Goal: Transaction & Acquisition: Purchase product/service

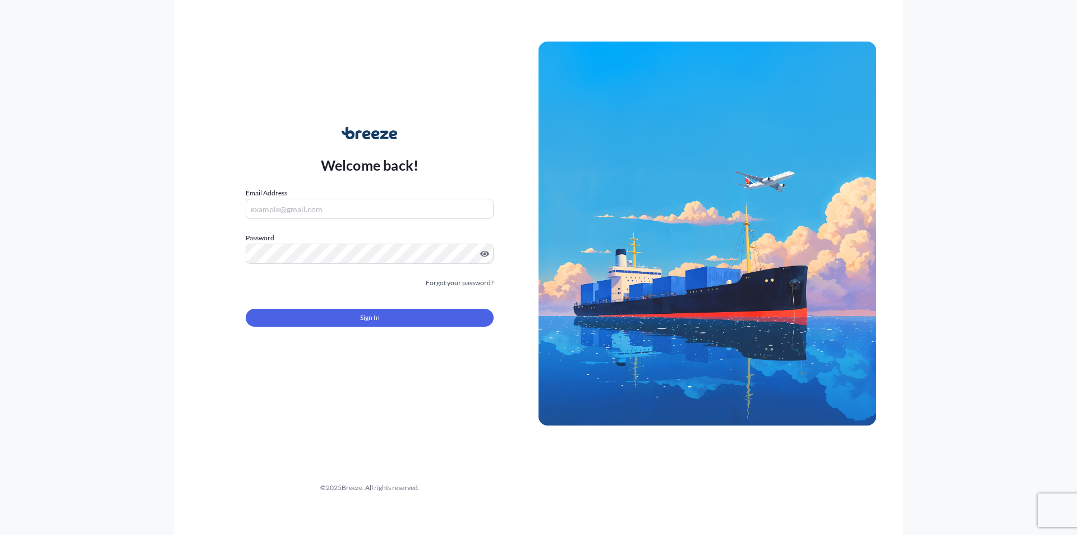
type input "[PERSON_NAME][EMAIL_ADDRESS][PERSON_NAME][DOMAIN_NAME]"
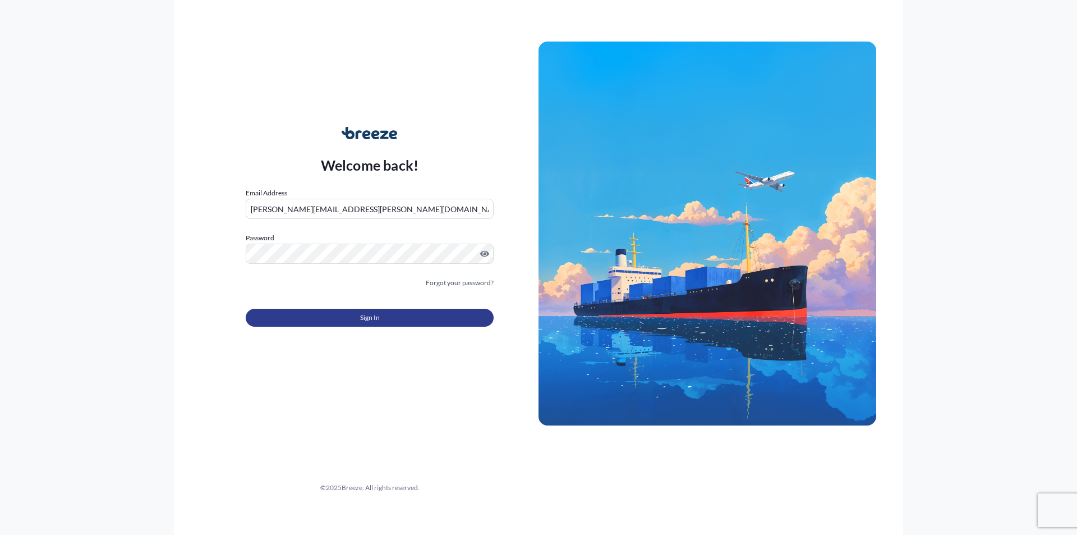
click at [403, 324] on button "Sign In" at bounding box center [370, 318] width 248 height 18
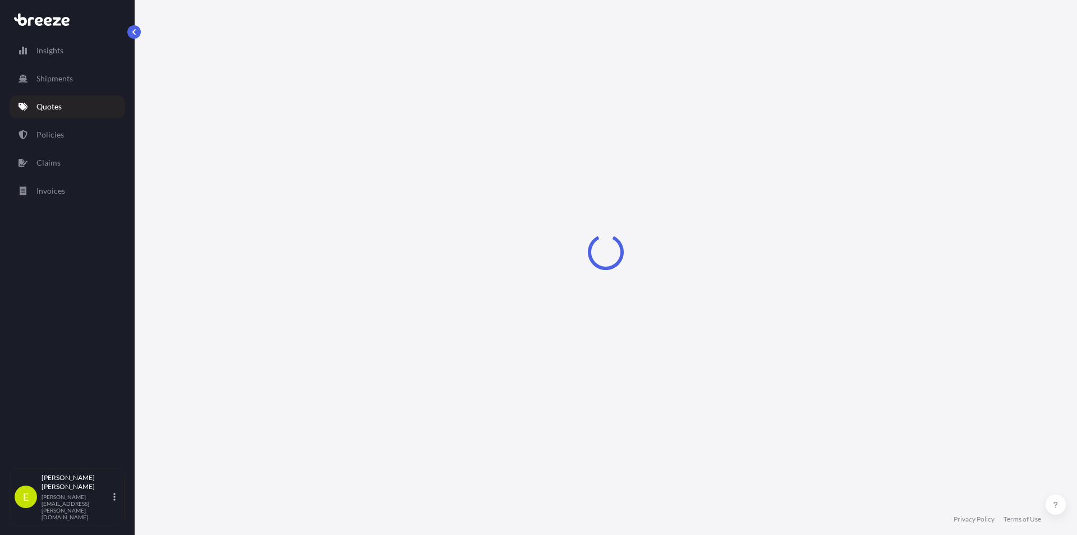
select select "Road"
select select "Sea"
select select "1"
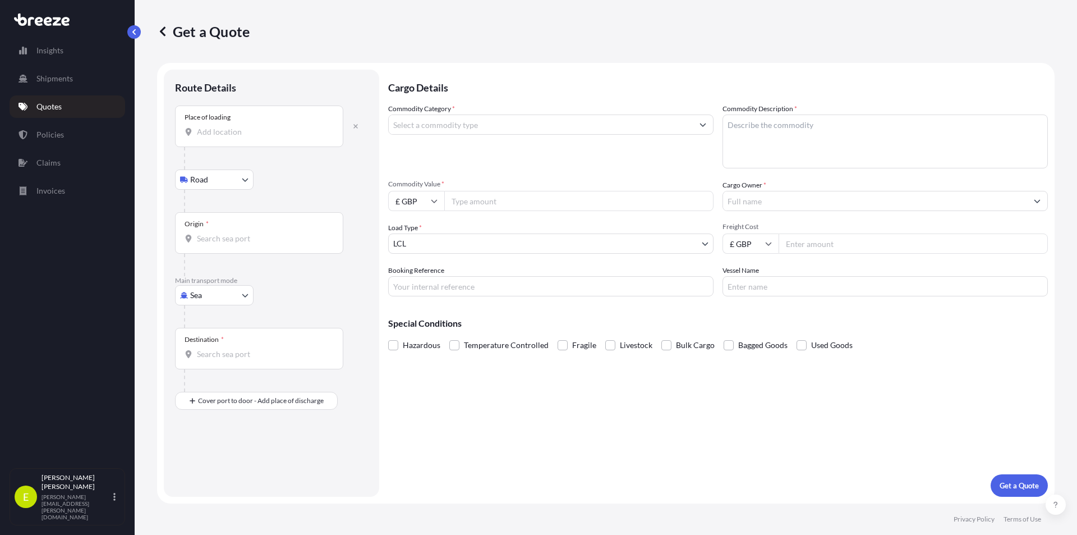
click at [242, 145] on div "Place of loading" at bounding box center [259, 126] width 168 height 42
click at [242, 137] on input "Place of loading" at bounding box center [263, 131] width 132 height 11
click at [236, 141] on div "Place of loading" at bounding box center [259, 126] width 168 height 42
click at [236, 137] on input "Place of loading" at bounding box center [263, 131] width 132 height 11
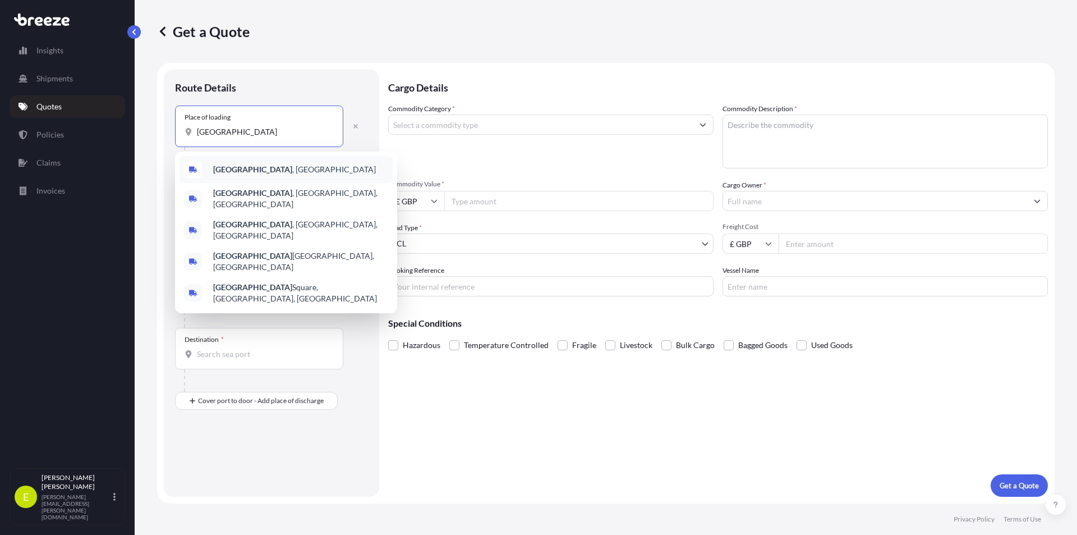
click at [231, 166] on b "[GEOGRAPHIC_DATA]" at bounding box center [252, 169] width 79 height 10
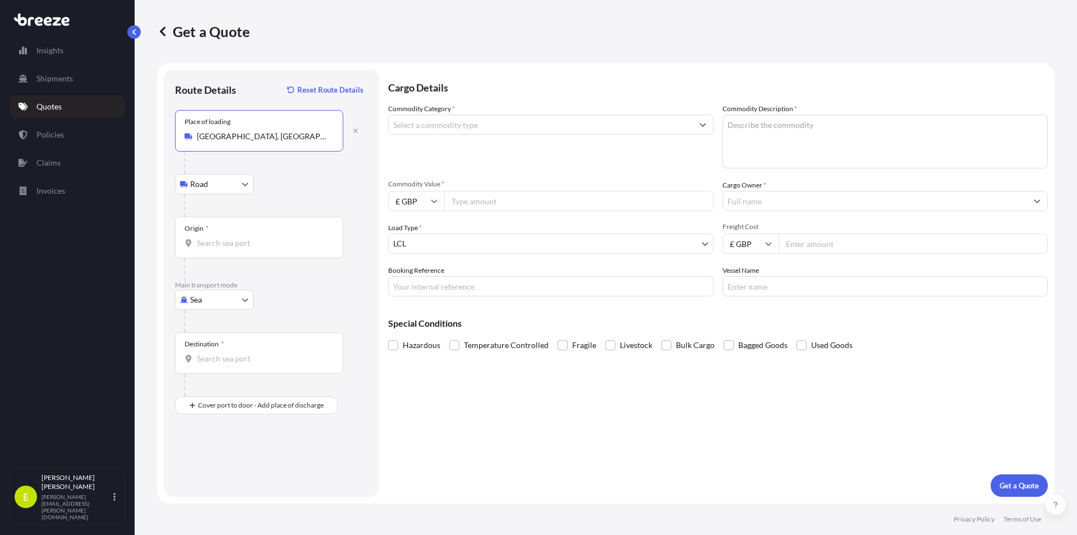
type input "[GEOGRAPHIC_DATA], [GEOGRAPHIC_DATA]"
click at [211, 233] on div "Origin *" at bounding box center [259, 238] width 168 height 42
click at [211, 237] on input "Origin *" at bounding box center [263, 242] width 132 height 11
type input "GBLON - [GEOGRAPHIC_DATA], [GEOGRAPHIC_DATA]"
click at [234, 351] on div "Destination *" at bounding box center [259, 353] width 168 height 42
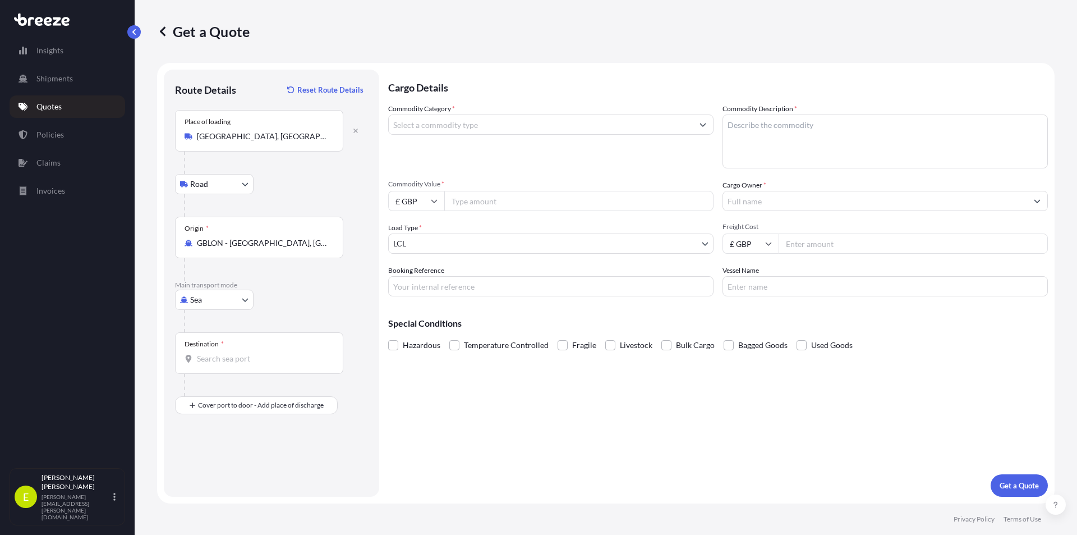
click at [234, 353] on input "Destination *" at bounding box center [263, 358] width 132 height 11
type input "CLANF - [GEOGRAPHIC_DATA], [GEOGRAPHIC_DATA]"
click at [415, 124] on input "Commodity Category *" at bounding box center [541, 124] width 304 height 20
click at [434, 123] on input "Commodity Category *" at bounding box center [541, 124] width 304 height 20
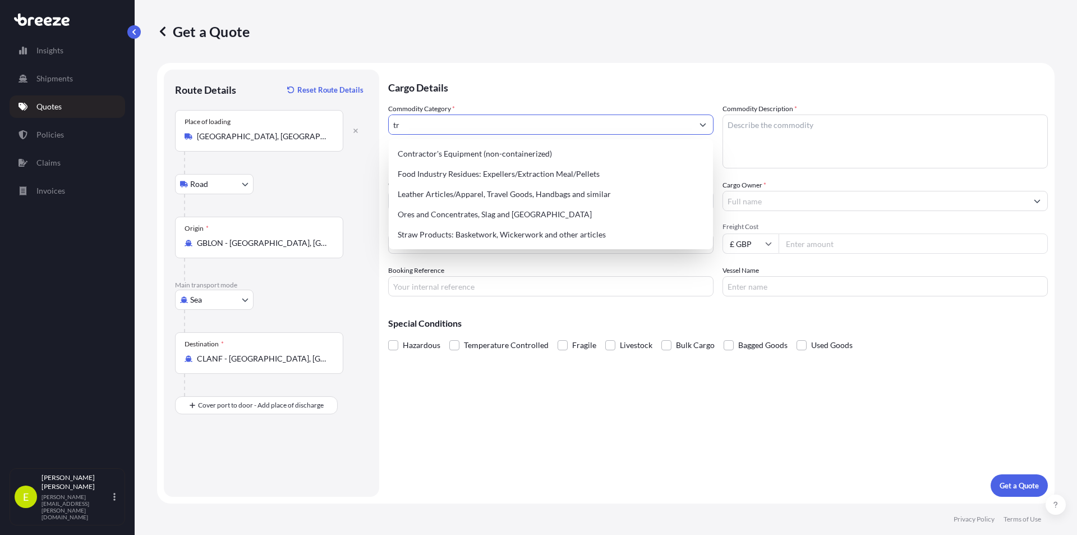
type input "t"
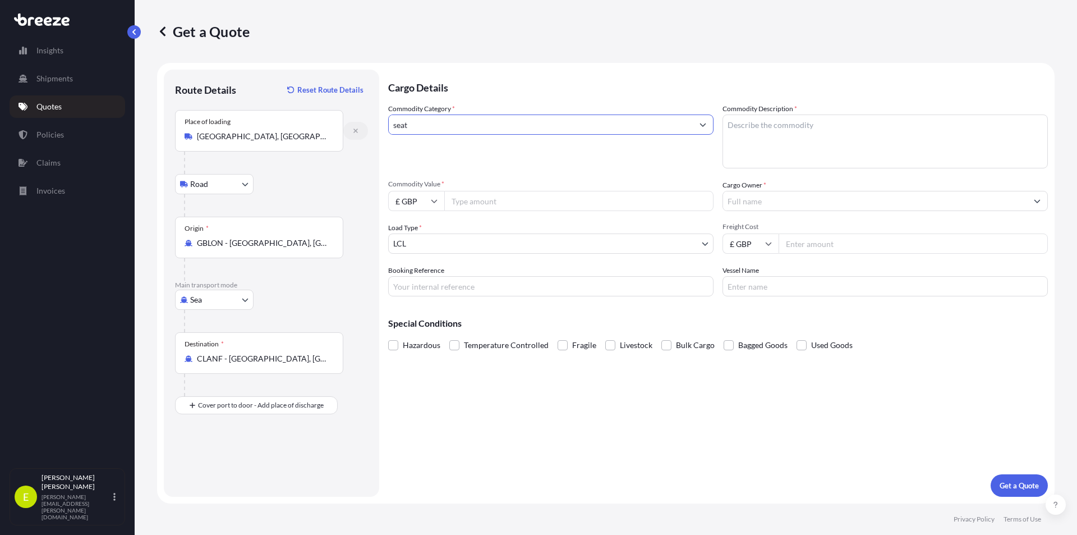
drag, startPoint x: 522, startPoint y: 126, endPoint x: 353, endPoint y: 125, distance: 168.9
click at [353, 125] on form "Route Details Reset Route Details Place of loading [GEOGRAPHIC_DATA], [GEOGRAPH…" at bounding box center [606, 283] width 898 height 440
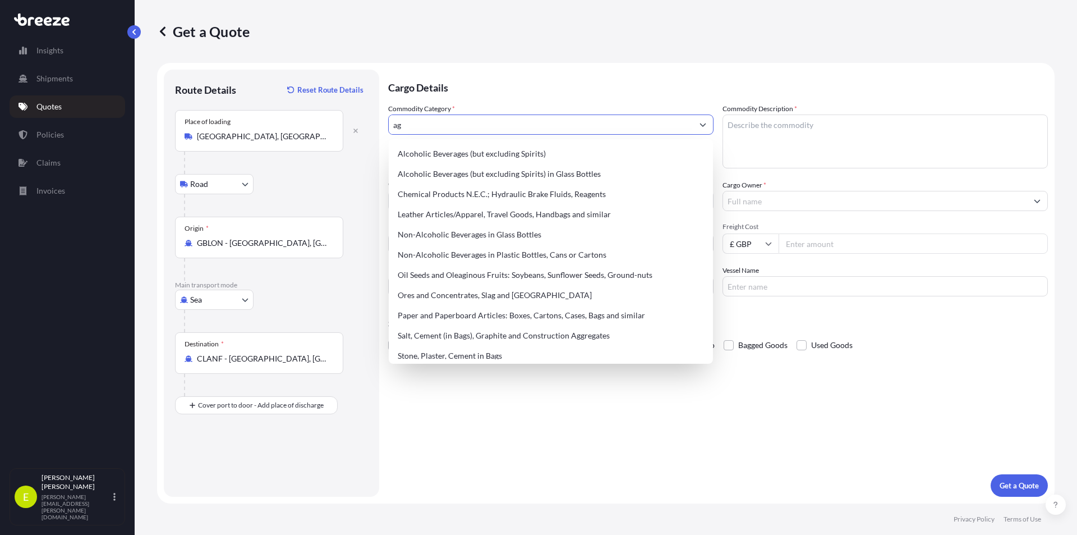
type input "a"
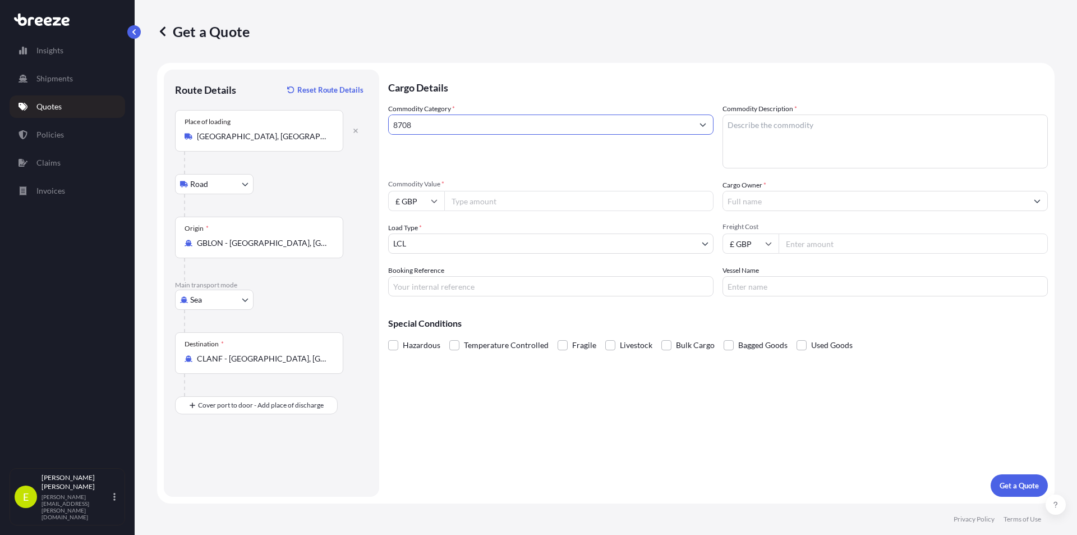
click at [991, 474] on button "Get a Quote" at bounding box center [1019, 485] width 57 height 22
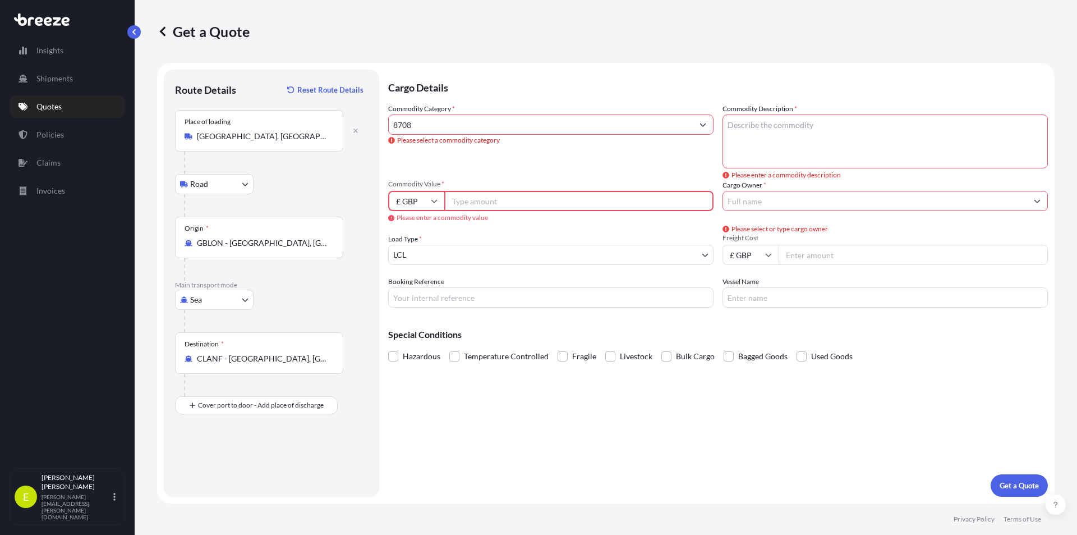
click at [522, 125] on input "8708" at bounding box center [541, 124] width 304 height 20
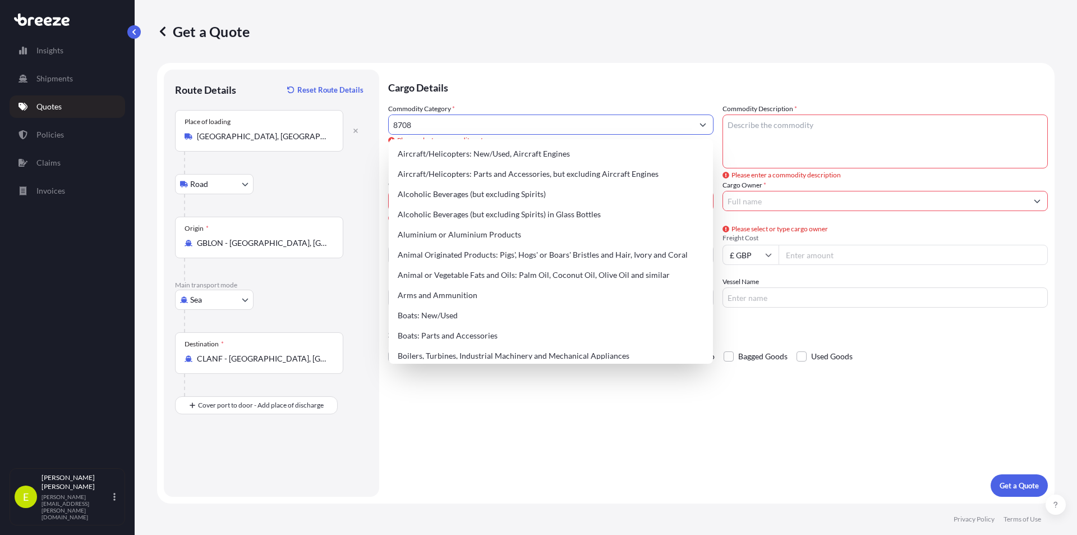
drag, startPoint x: 504, startPoint y: 125, endPoint x: 382, endPoint y: 123, distance: 122.3
click at [430, 123] on input "8708" at bounding box center [541, 124] width 304 height 20
click at [382, 123] on form "Route Details Reset Route Details Place of loading [GEOGRAPHIC_DATA], [GEOGRAPH…" at bounding box center [606, 283] width 898 height 440
drag, startPoint x: 420, startPoint y: 127, endPoint x: 392, endPoint y: 125, distance: 28.1
click at [392, 125] on input "8708" at bounding box center [541, 124] width 304 height 20
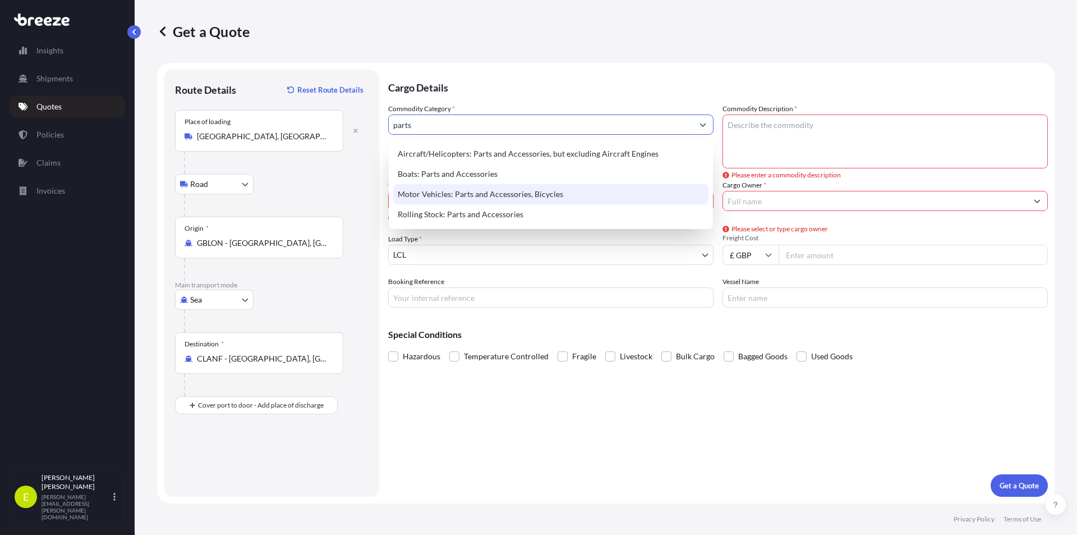
click at [587, 191] on div "Motor Vehicles: Parts and Accessories, Bicycles" at bounding box center [550, 194] width 315 height 20
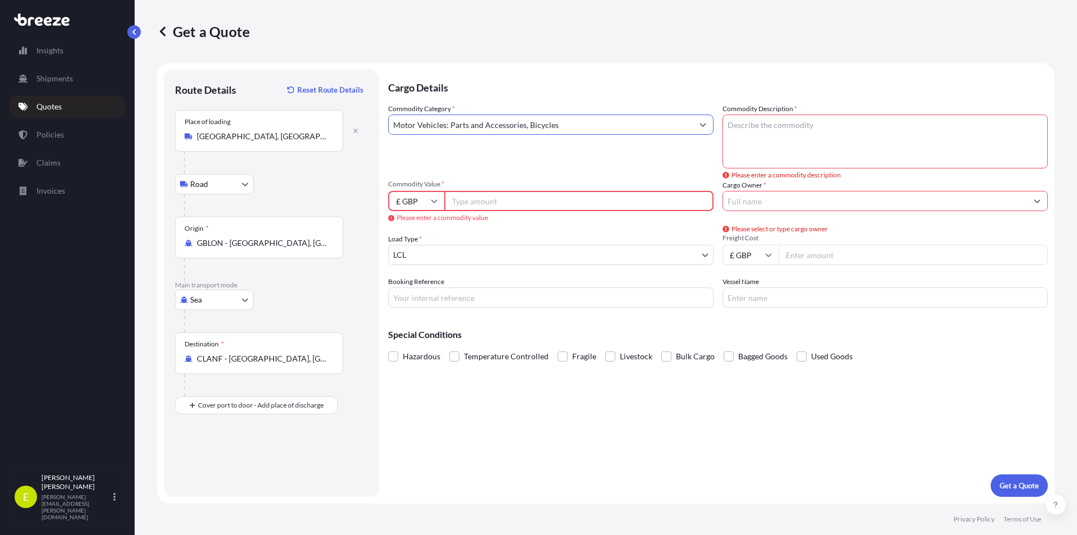
type input "Motor Vehicles: Parts and Accessories, Bicycles"
click at [799, 139] on textarea "Commodity Description *" at bounding box center [885, 141] width 325 height 54
type textarea "t"
type textarea "TRACTOR SEATING"
click at [494, 198] on input "Commodity Value *" at bounding box center [578, 201] width 269 height 20
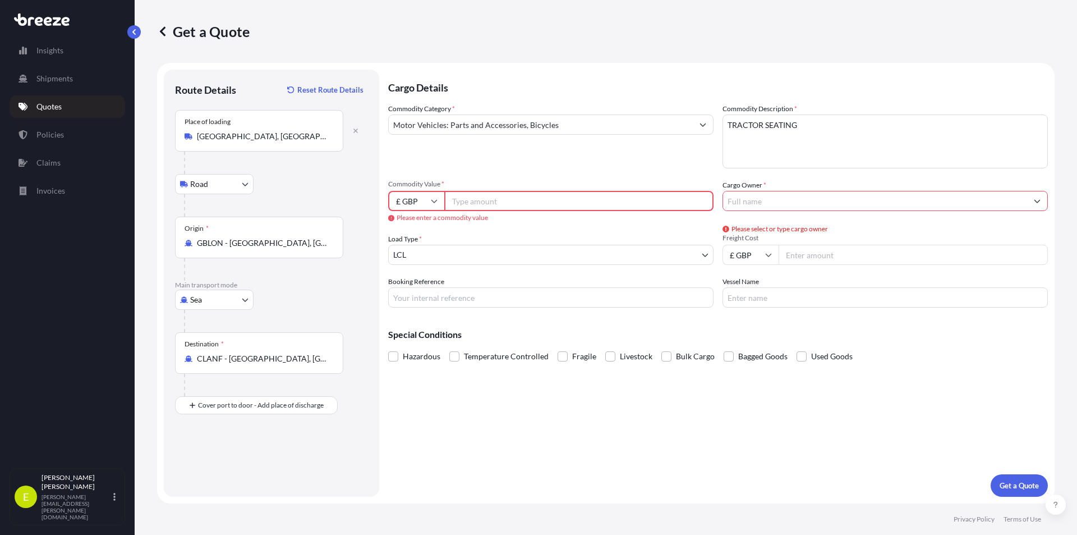
paste input "37863.48"
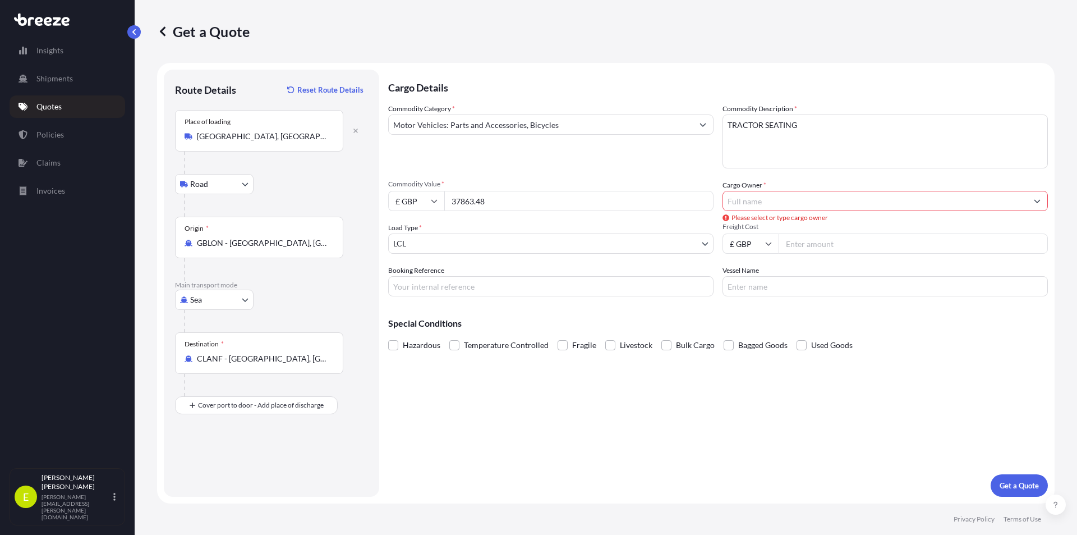
click at [448, 202] on input "37863.48" at bounding box center [578, 201] width 269 height 20
type input "37863.48"
click at [835, 204] on input "Cargo Owner *" at bounding box center [875, 201] width 304 height 20
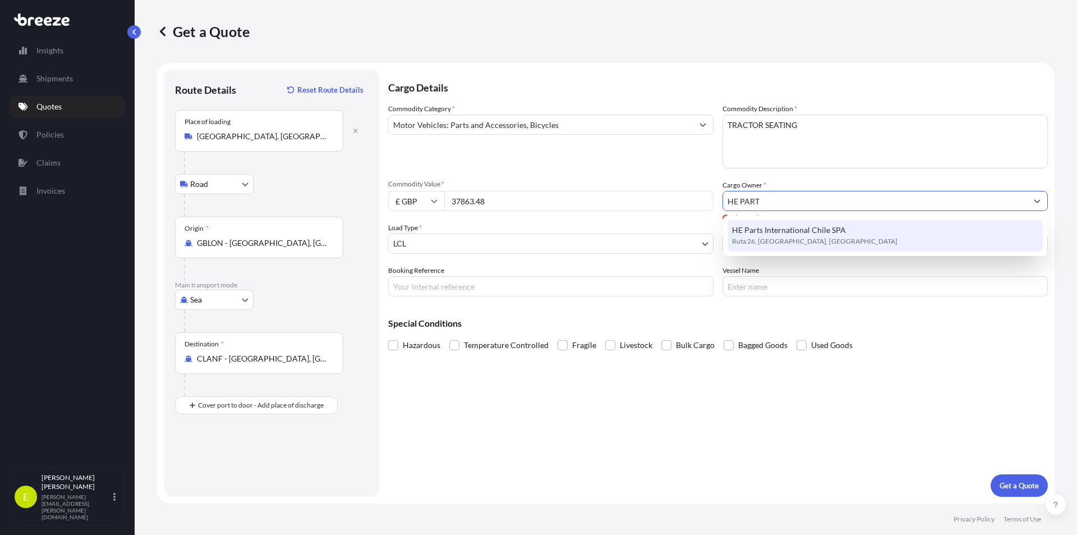
click at [793, 241] on span "Ruta 26, [GEOGRAPHIC_DATA], [GEOGRAPHIC_DATA]" at bounding box center [815, 241] width 166 height 11
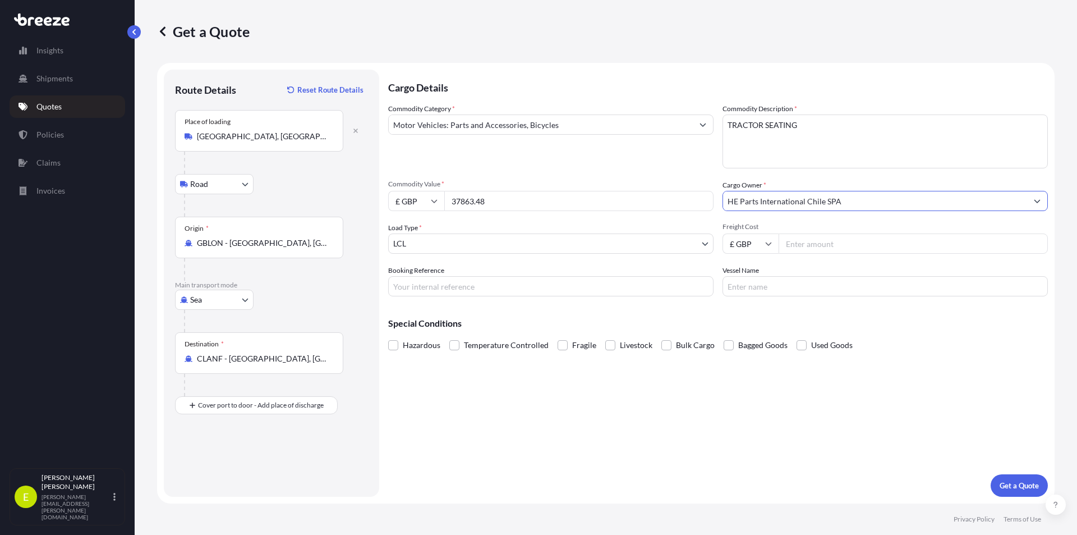
type input "HE Parts International Chile SPA"
click at [704, 242] on body "2 options available. 1 option available. 0 options available. 1 option availabl…" at bounding box center [538, 267] width 1077 height 535
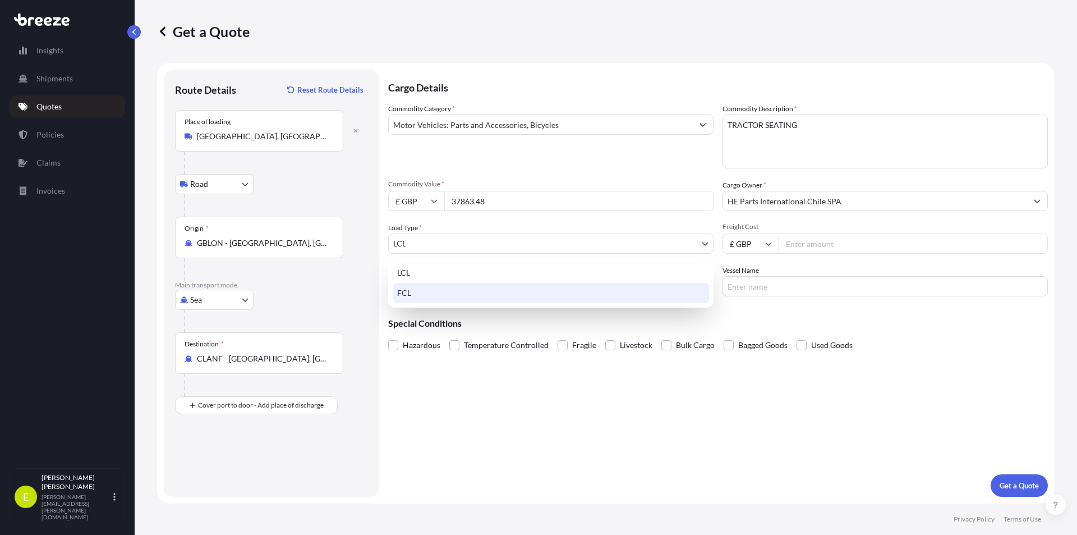
click at [648, 290] on div "FCL" at bounding box center [551, 293] width 316 height 20
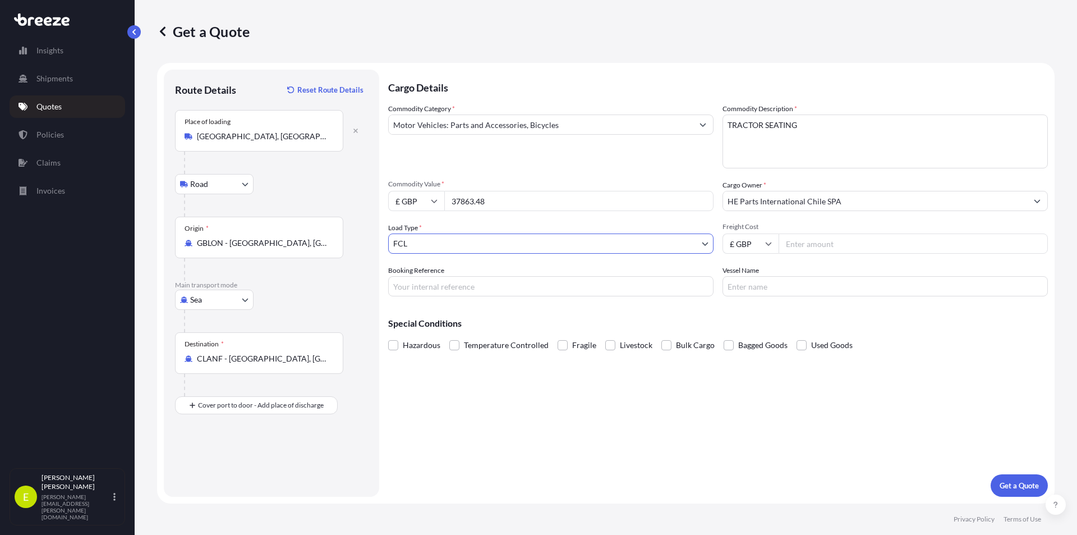
click at [810, 245] on input "Freight Cost" at bounding box center [913, 243] width 269 height 20
type input "2995"
click at [456, 287] on input "Booking Reference" at bounding box center [550, 286] width 325 height 20
paste input "NQ3097183"
type input "NQ3097183"
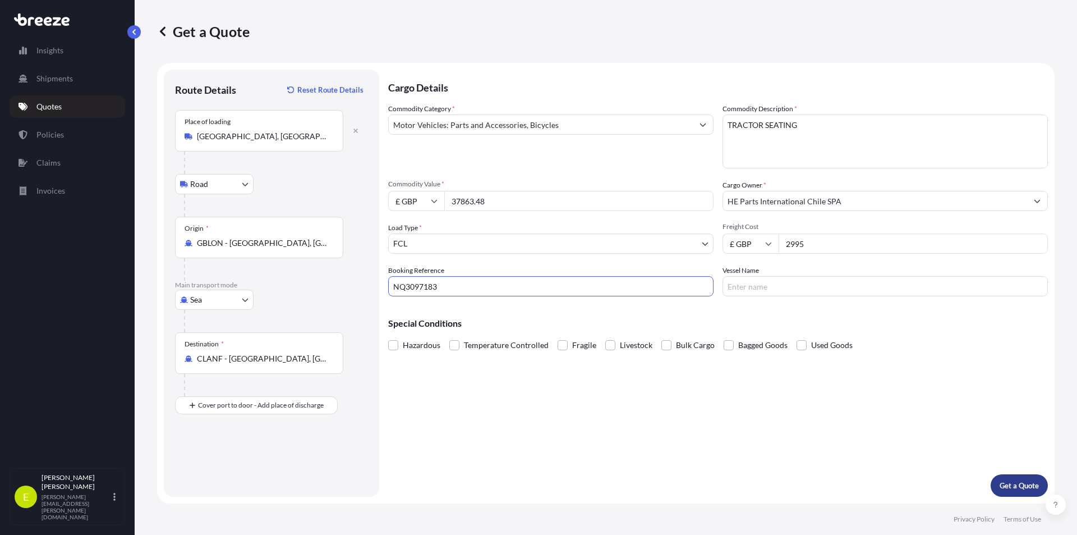
click at [1014, 486] on p "Get a Quote" at bounding box center [1019, 485] width 39 height 11
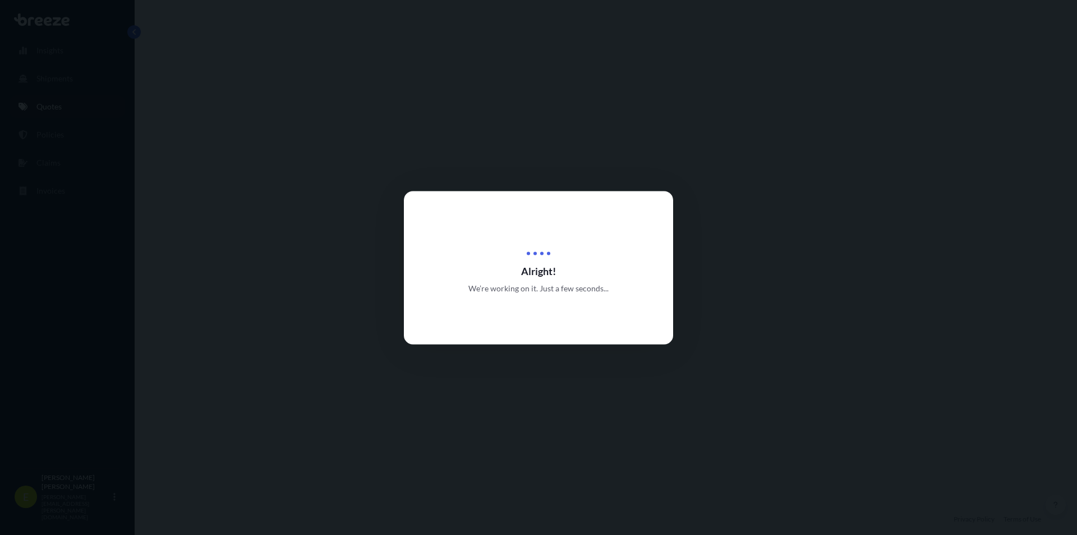
select select "Road"
select select "Sea"
select select "2"
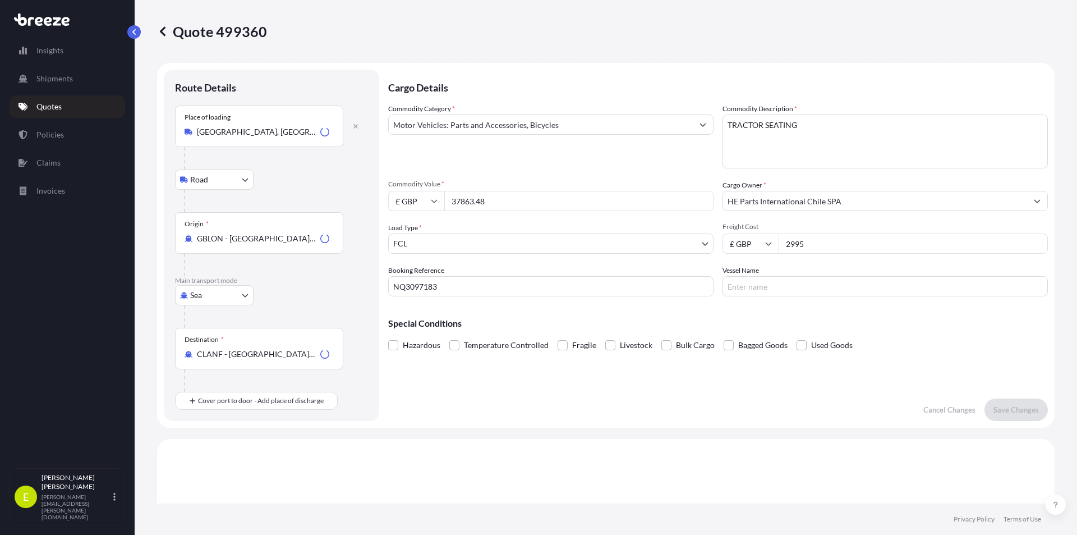
scroll to position [383, 0]
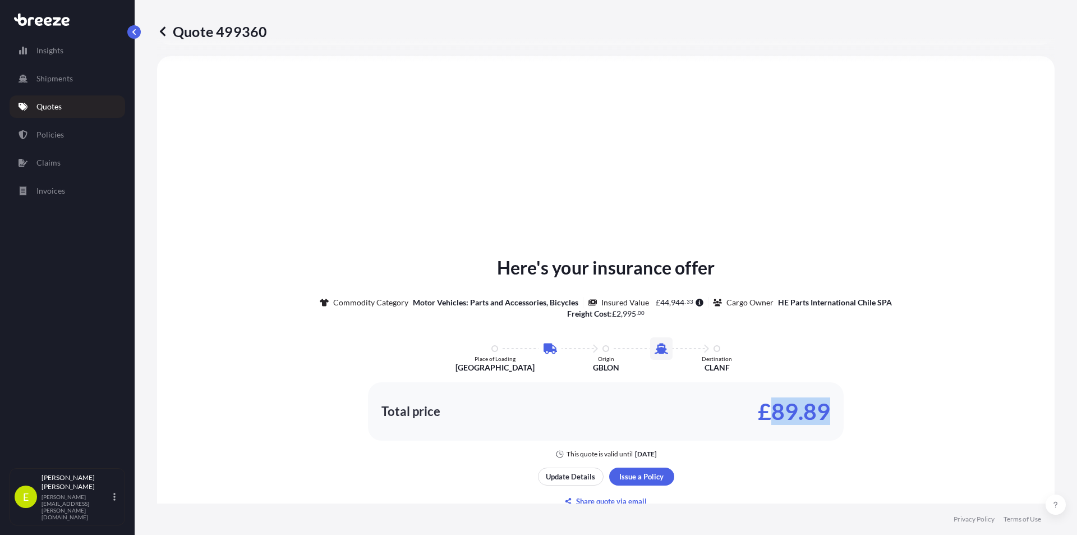
drag, startPoint x: 768, startPoint y: 413, endPoint x: 832, endPoint y: 413, distance: 64.0
click at [832, 413] on div "Total price £89.89" at bounding box center [606, 411] width 476 height 58
copy p "89.89"
click at [552, 479] on p "Update Details" at bounding box center [570, 476] width 49 height 11
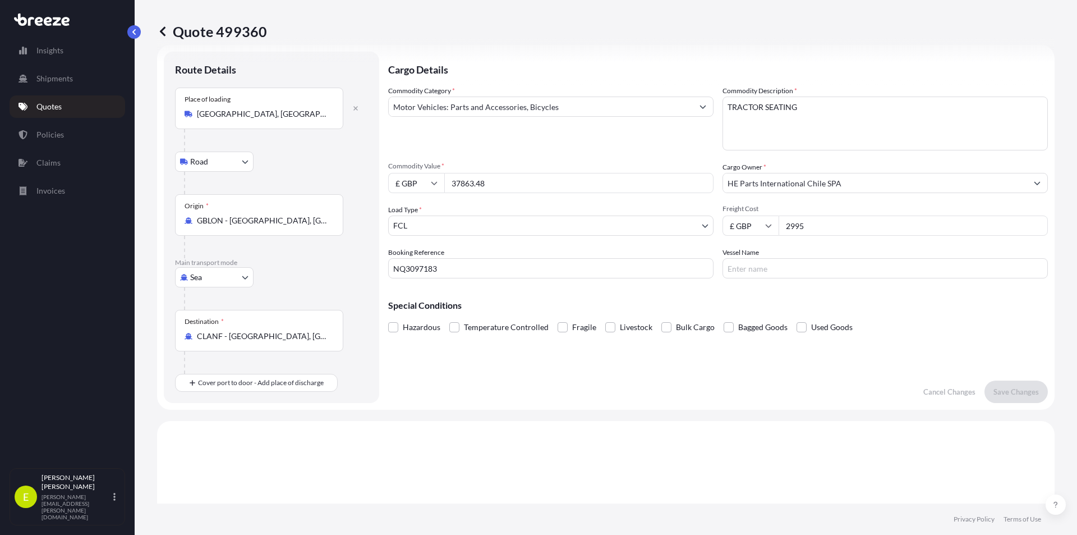
click at [787, 225] on input "2995" at bounding box center [913, 225] width 269 height 20
type input "2795"
click at [999, 391] on p "Save Changes" at bounding box center [1016, 391] width 45 height 11
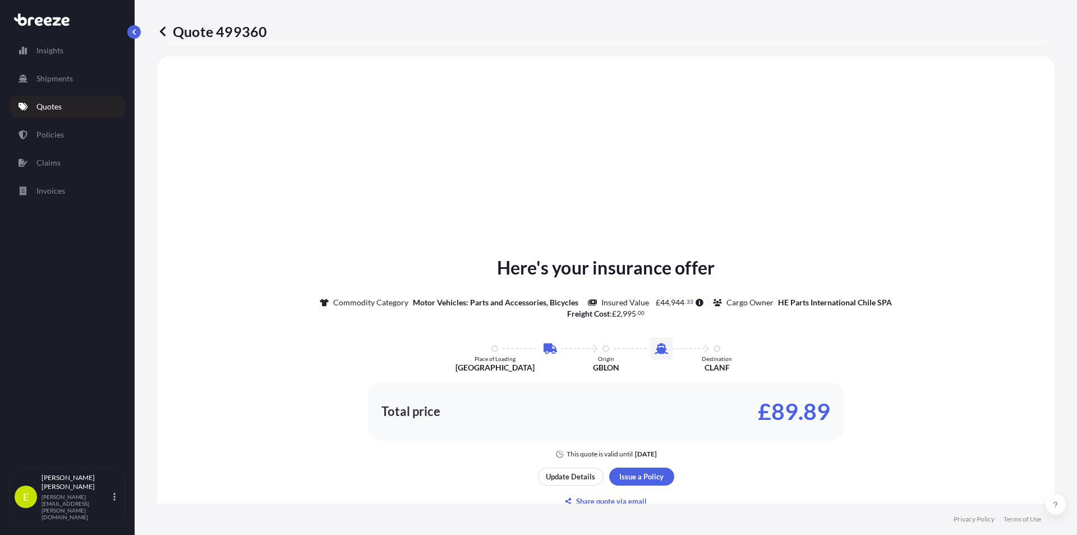
select select "Road"
select select "Sea"
select select "2"
drag, startPoint x: 764, startPoint y: 408, endPoint x: 823, endPoint y: 412, distance: 59.6
click at [823, 412] on p "£89.45" at bounding box center [794, 411] width 72 height 18
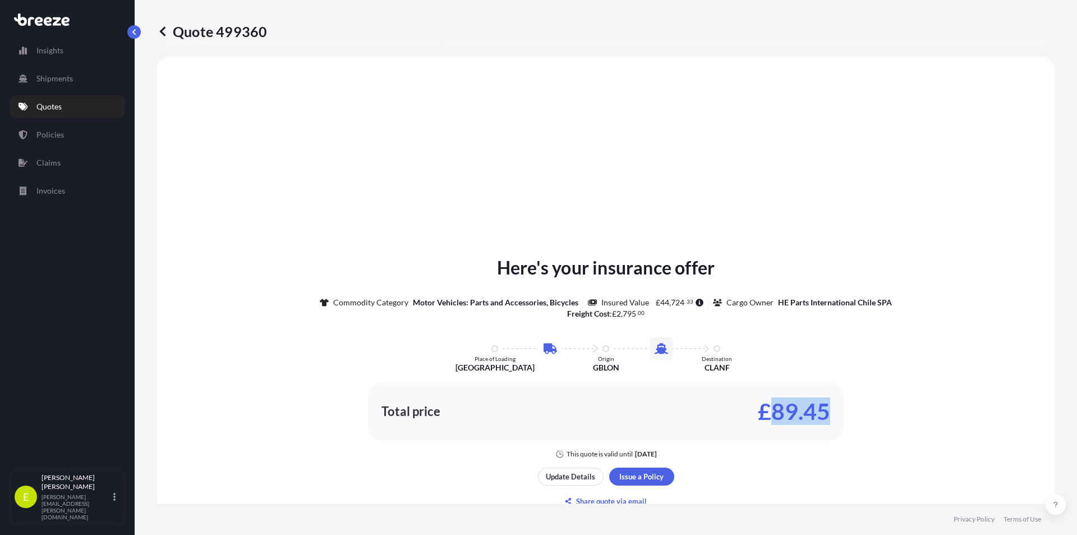
copy p "89.45"
